Goal: Find specific page/section: Find specific page/section

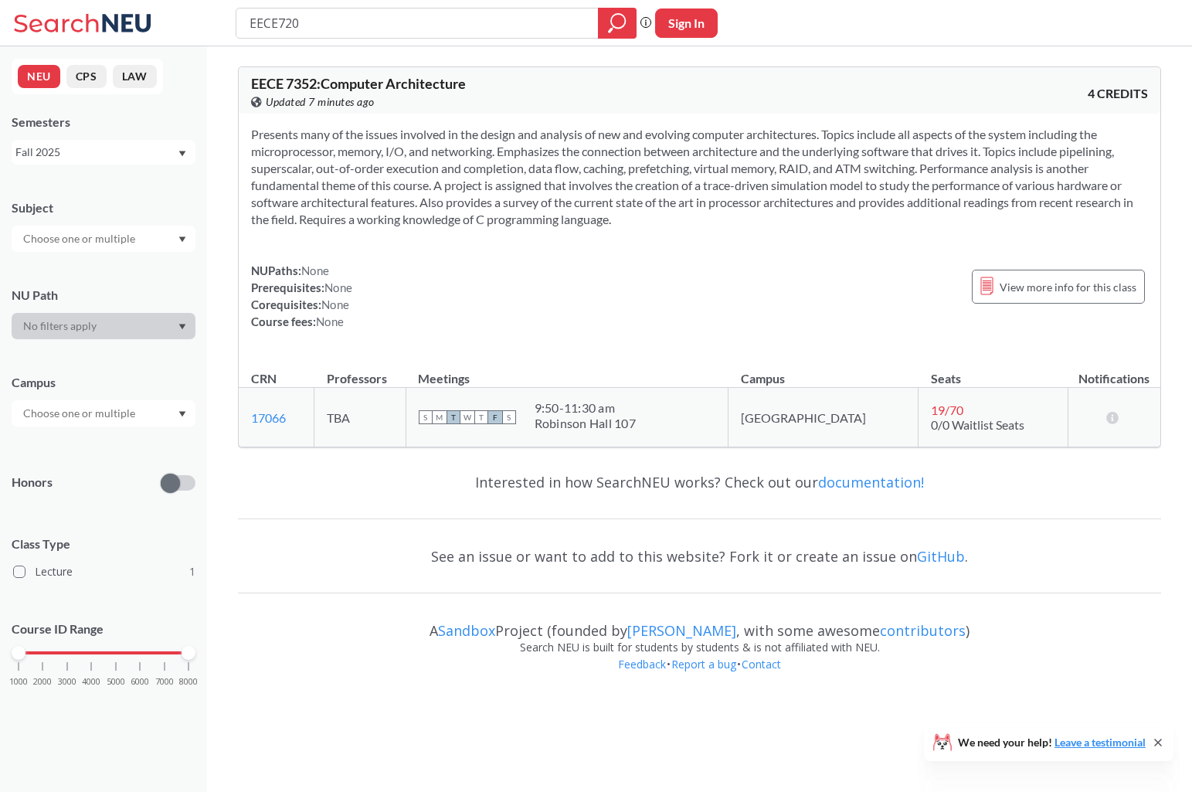
type input "EECE7205"
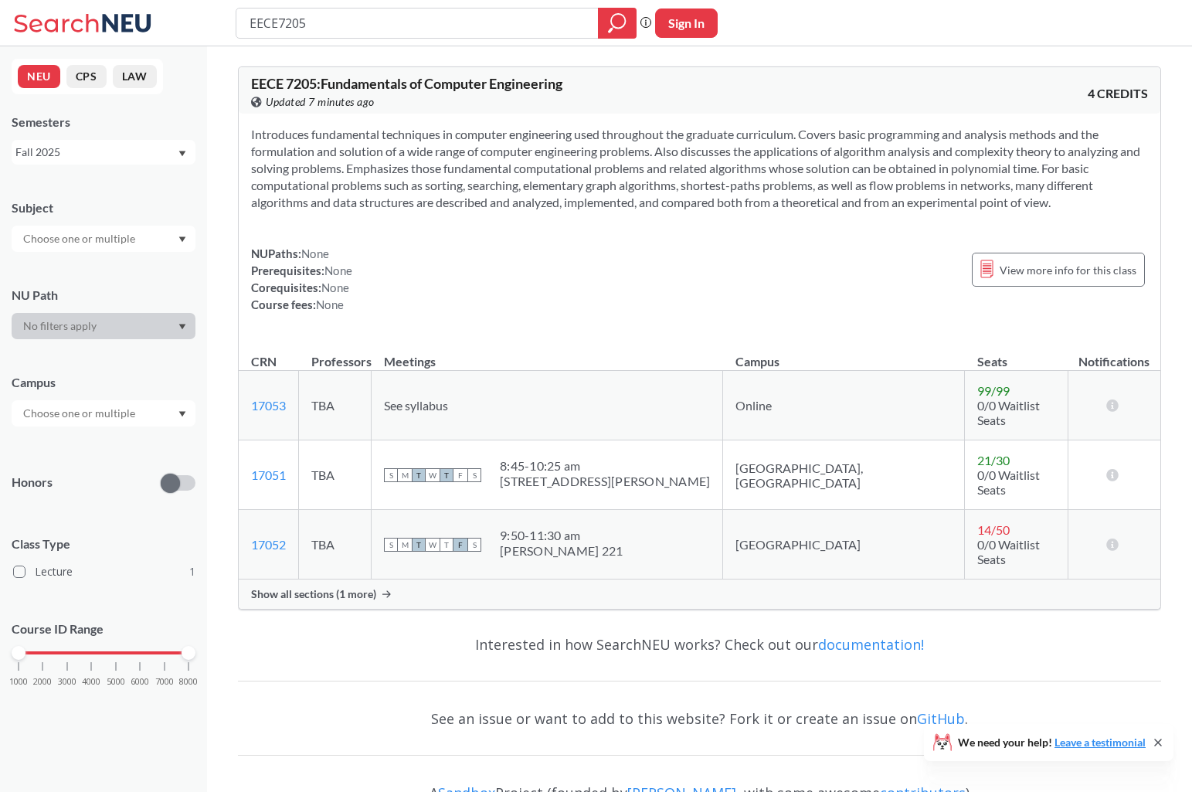
scroll to position [32, 0]
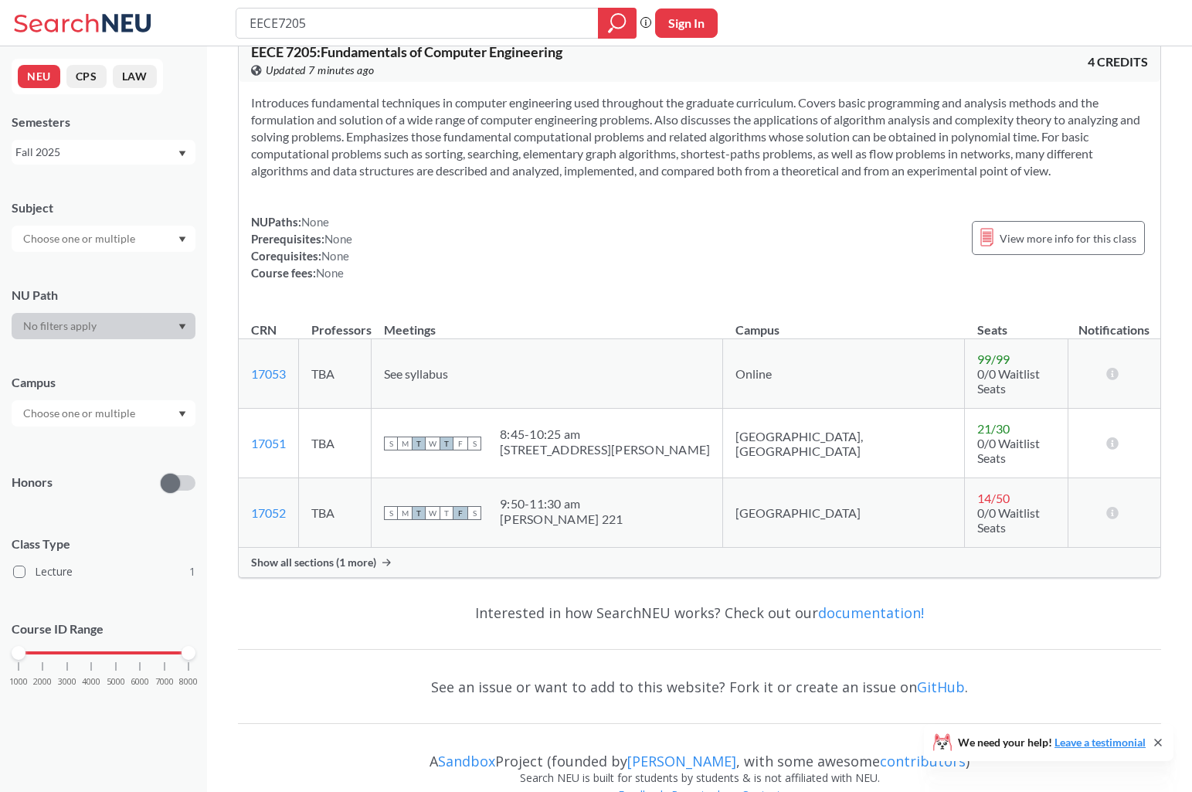
click at [334, 24] on input "EECE7205" at bounding box center [417, 23] width 339 height 26
type input "EECE7201"
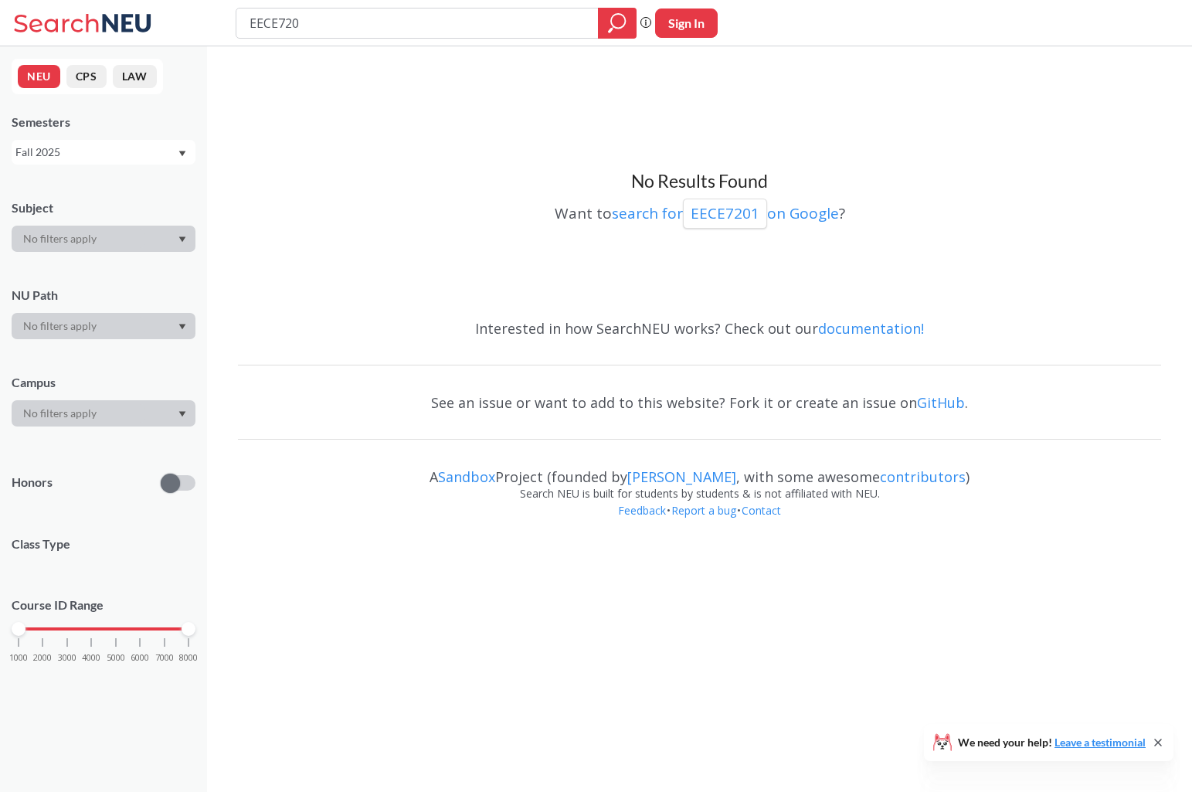
type input "EECE7202"
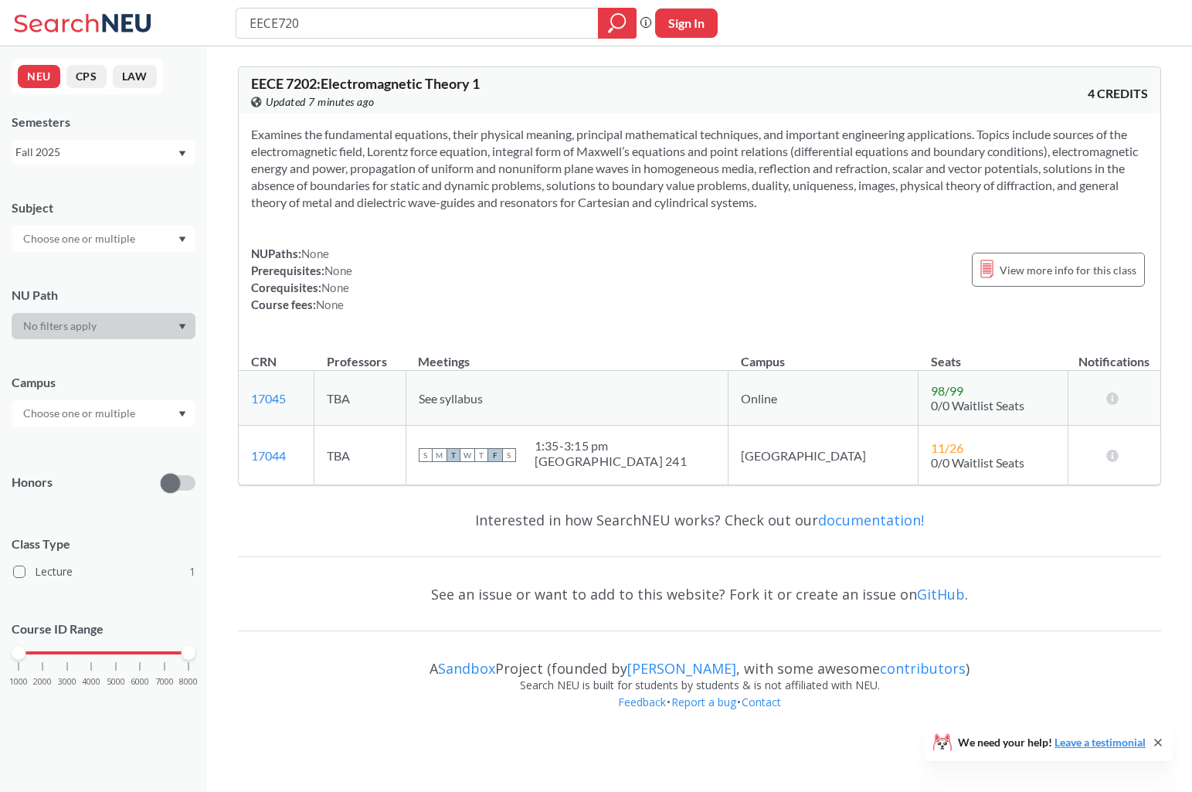
type input "EECE7204"
